Goal: Task Accomplishment & Management: Use online tool/utility

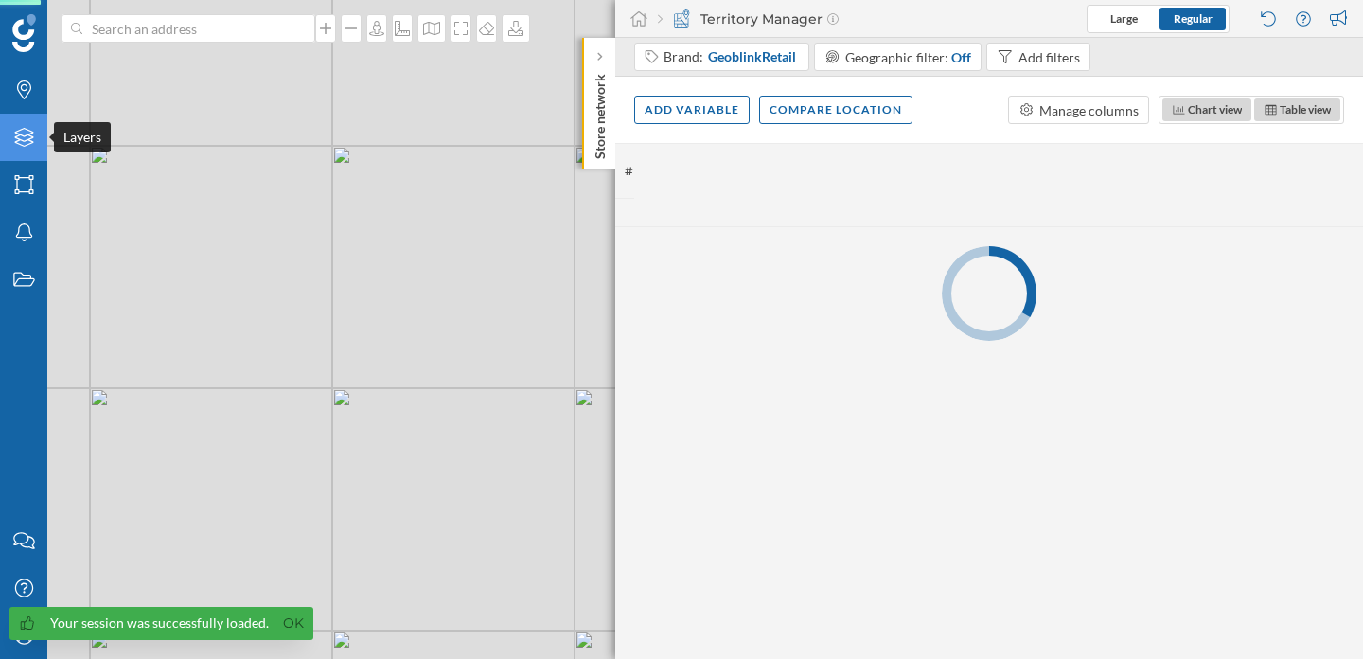
click at [38, 130] on div "Layers" at bounding box center [23, 137] width 47 height 47
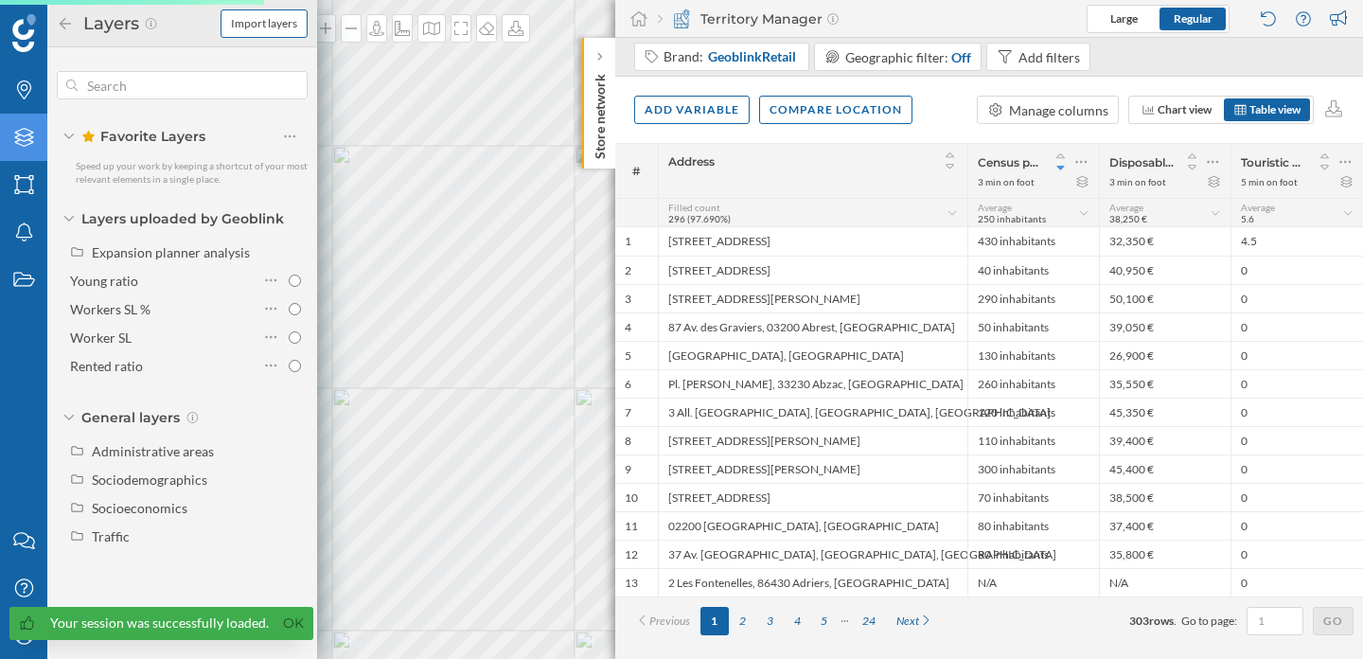
click at [273, 22] on span "Import layers" at bounding box center [264, 23] width 66 height 17
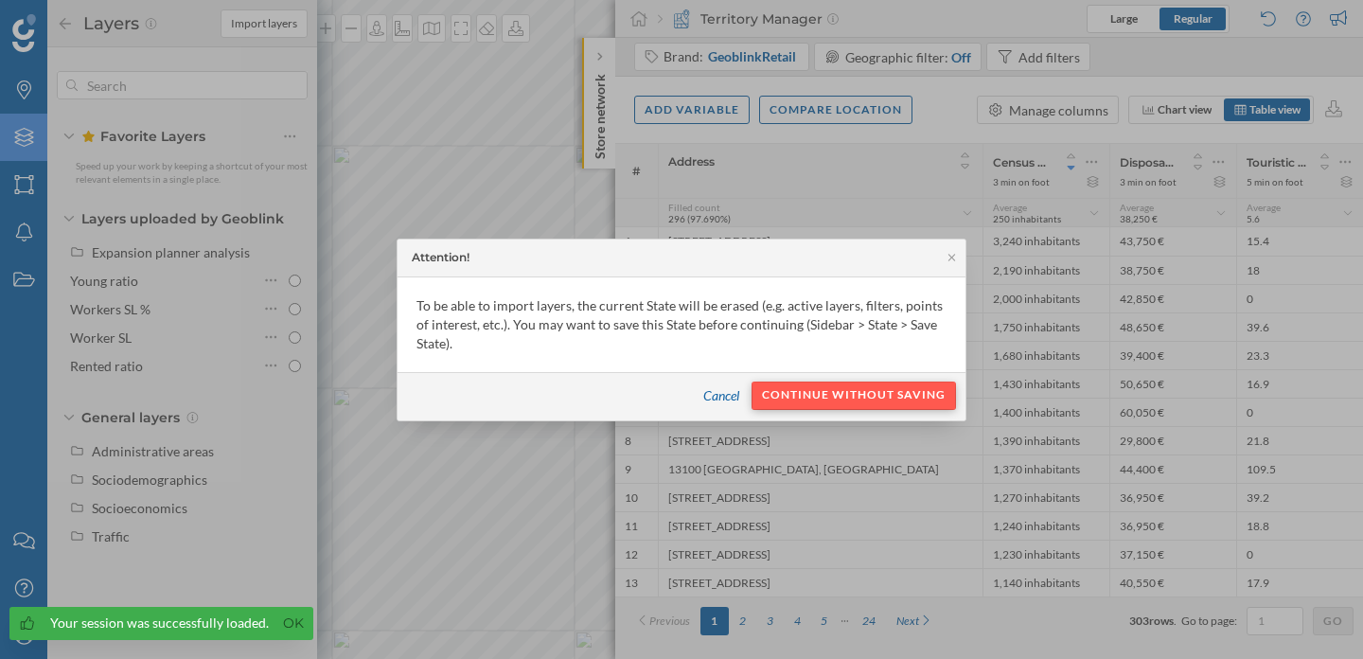
click at [824, 399] on div "Continue without saving" at bounding box center [854, 395] width 204 height 28
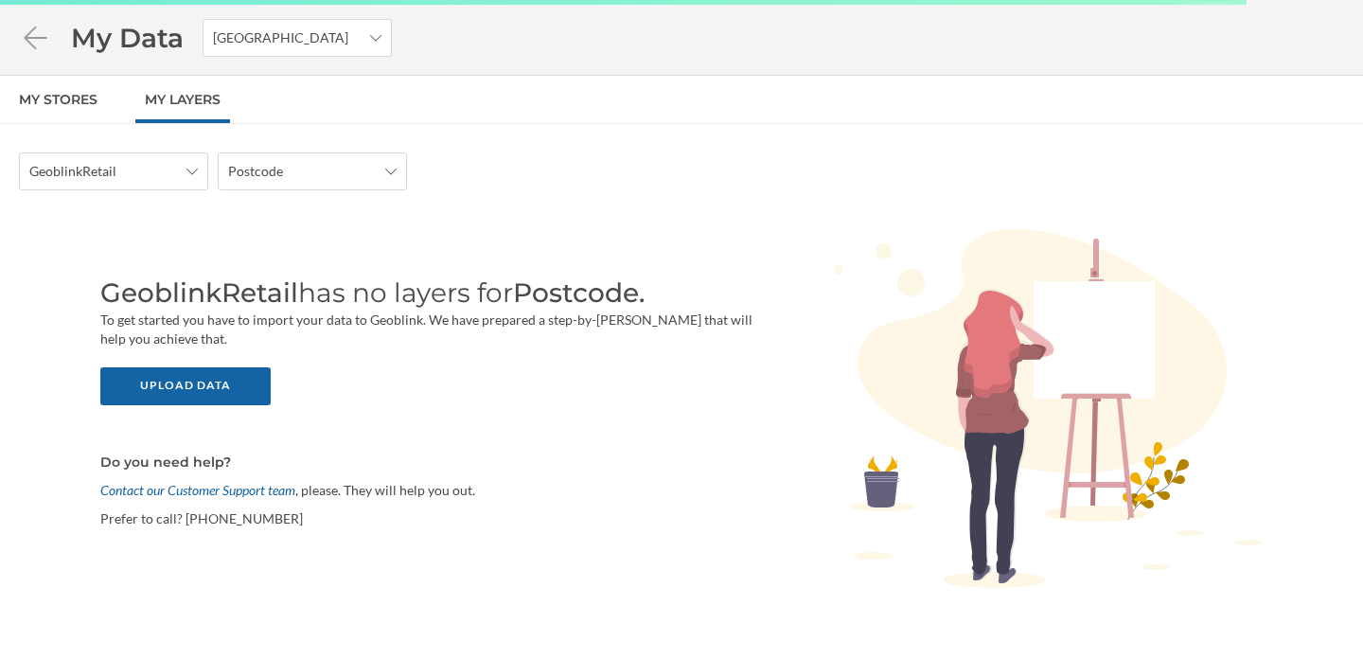
click at [284, 196] on div "GeoblinkRetail Postcode GeoblinkRetail has no layers for Postcode. To get start…" at bounding box center [681, 419] width 1363 height 535
click at [276, 180] on span "Postcode" at bounding box center [255, 171] width 55 height 19
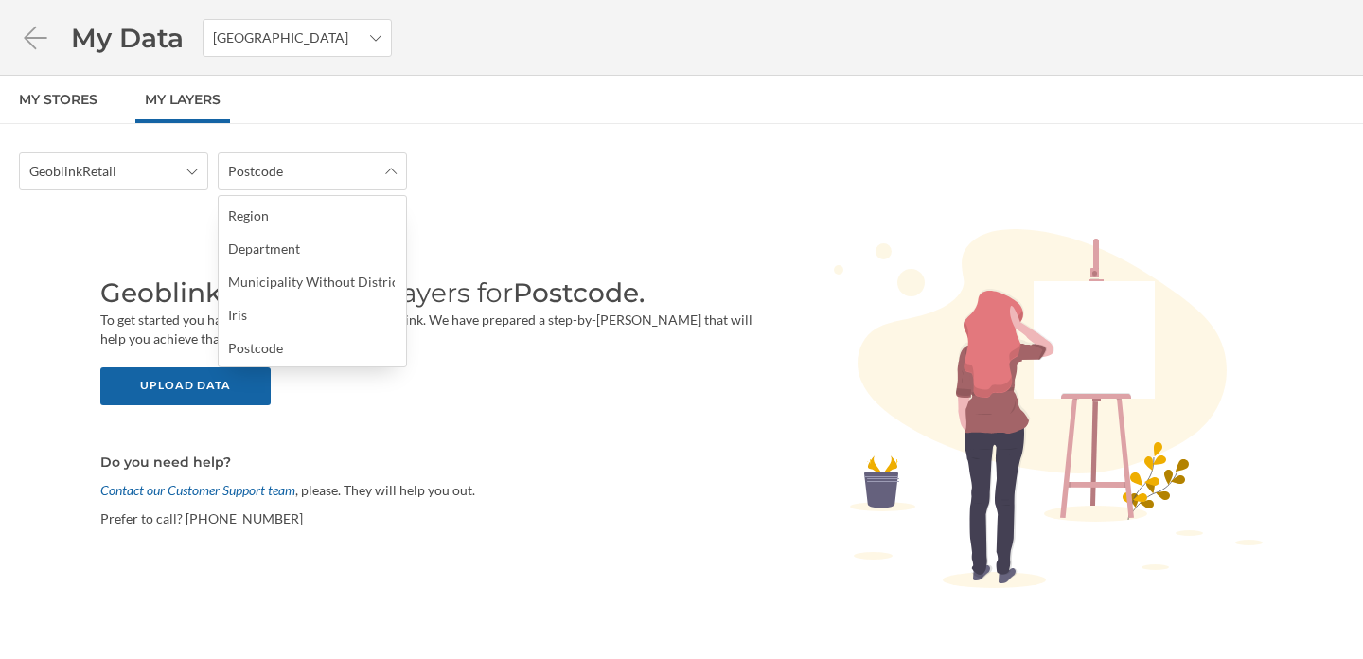
click at [130, 240] on div "GeoblinkRetail has no layers for Postcode. To get started you have to import yo…" at bounding box center [681, 410] width 1325 height 402
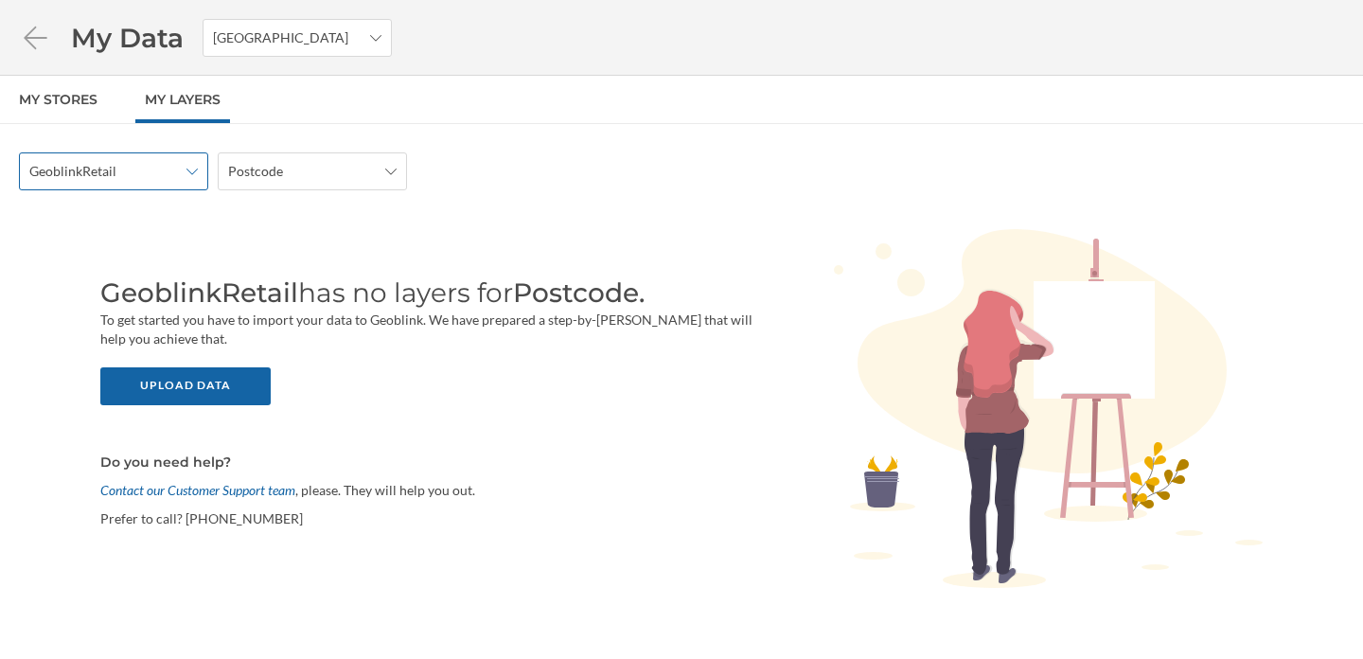
click at [150, 174] on span "GeoblinkRetail" at bounding box center [103, 171] width 148 height 19
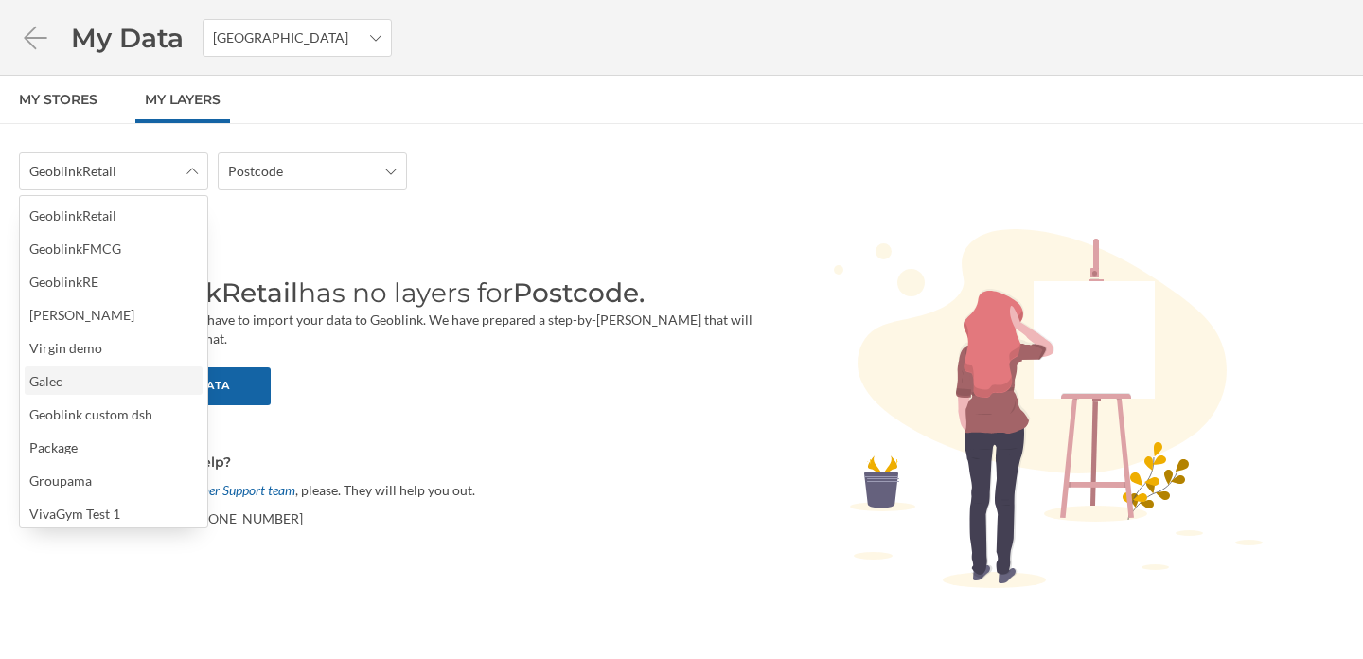
click at [99, 381] on div "Galec" at bounding box center [112, 381] width 167 height 20
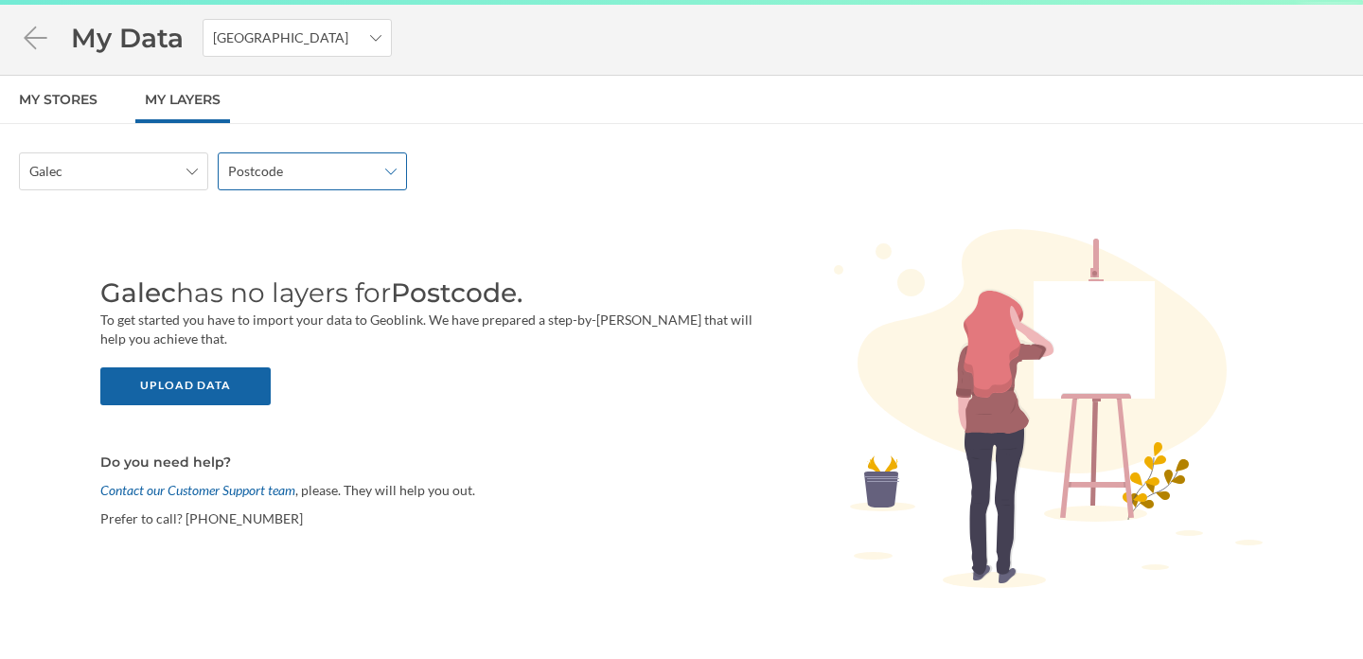
click at [330, 175] on span "Postcode" at bounding box center [302, 171] width 148 height 19
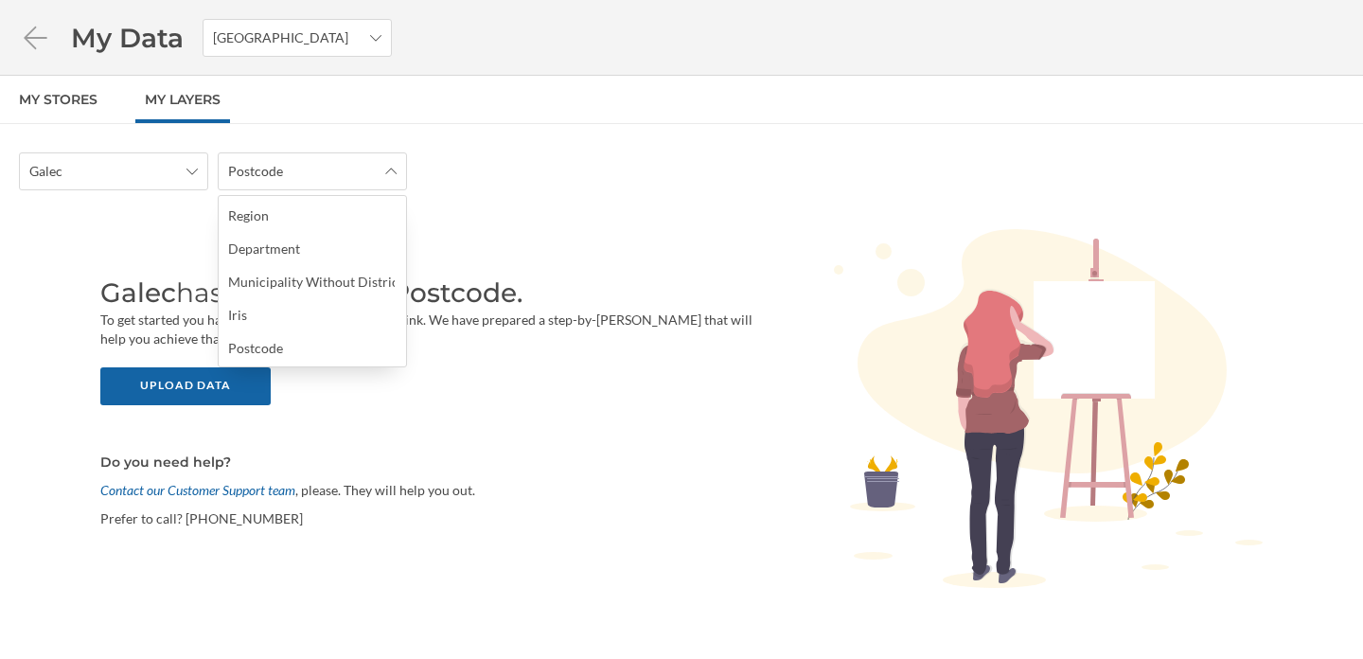
click at [573, 169] on div "Galec Postcode" at bounding box center [681, 171] width 1325 height 38
